Goal: Navigation & Orientation: Find specific page/section

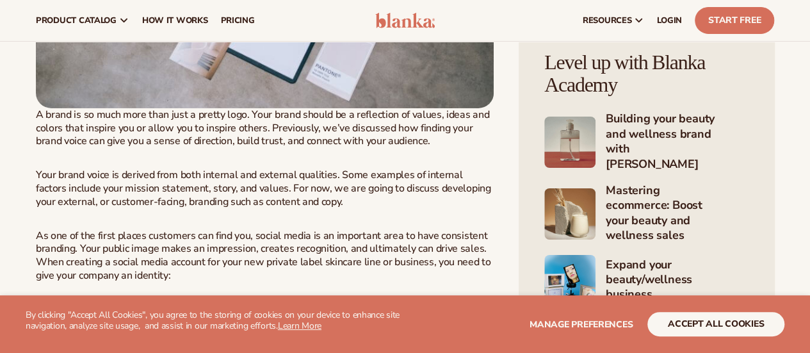
scroll to position [2197, 0]
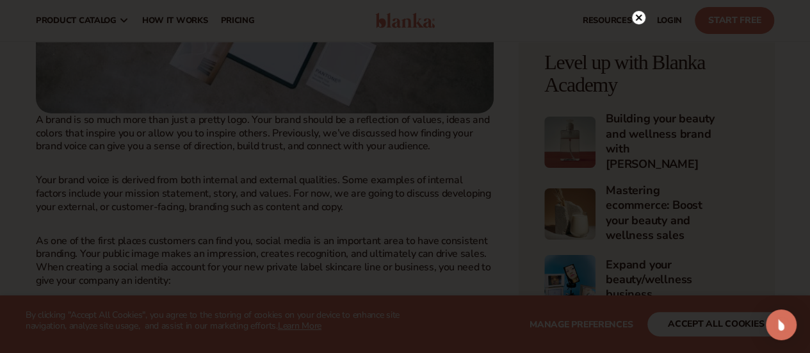
click at [636, 22] on circle at bounding box center [638, 17] width 13 height 13
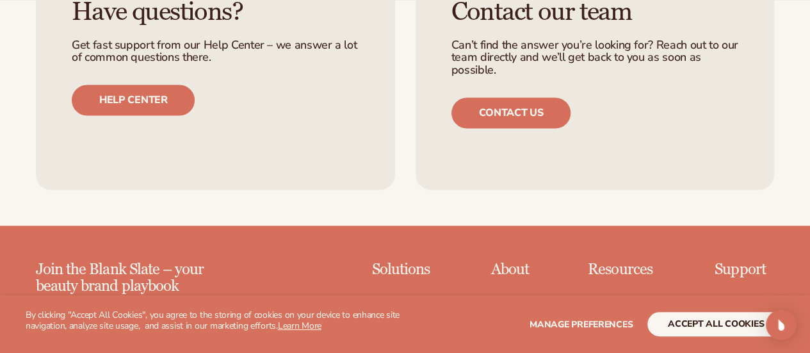
scroll to position [8266, 0]
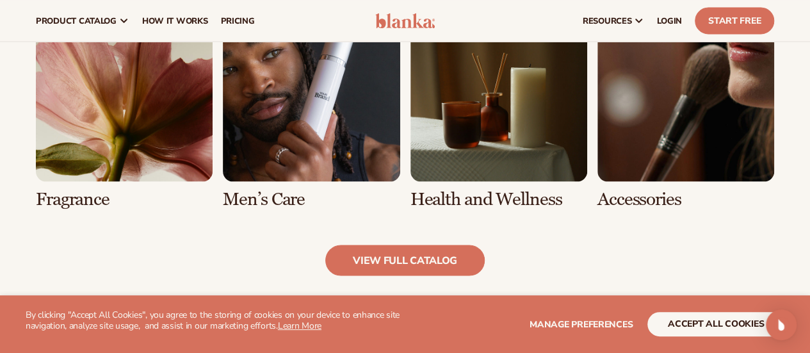
scroll to position [1194, 0]
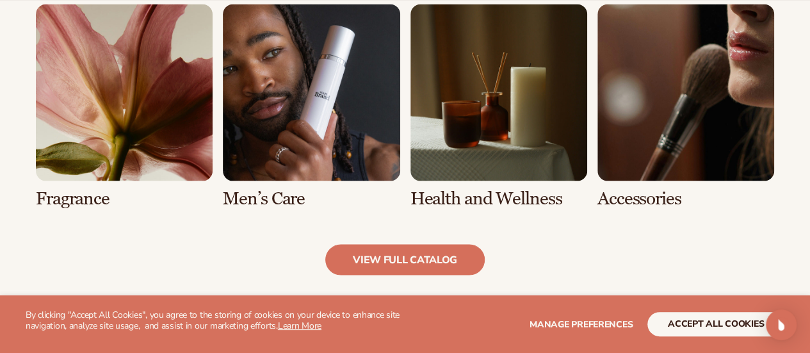
click at [289, 97] on link "6 / 8" at bounding box center [311, 106] width 177 height 204
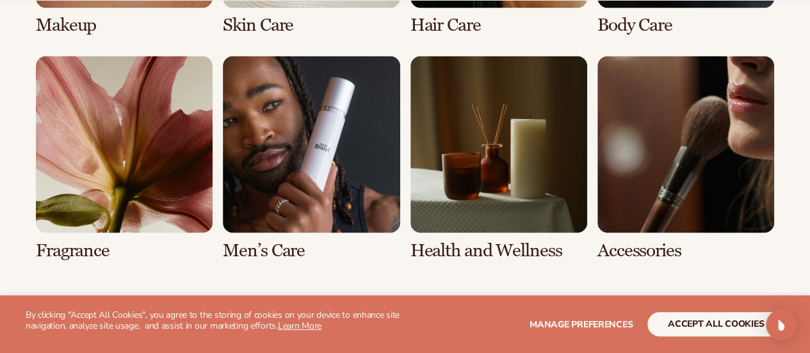
scroll to position [1126, 0]
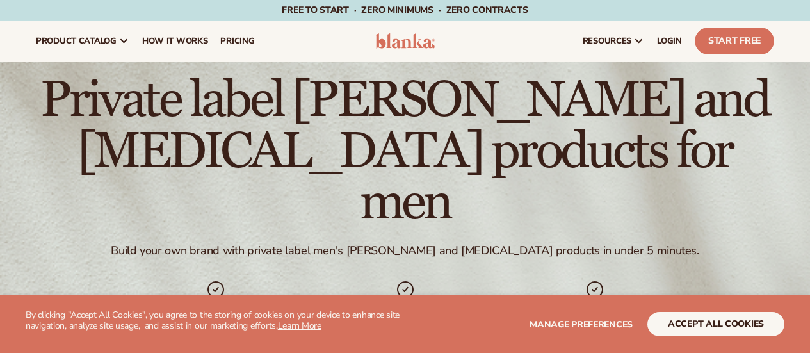
scroll to position [1194, 0]
